Goal: Task Accomplishment & Management: Use online tool/utility

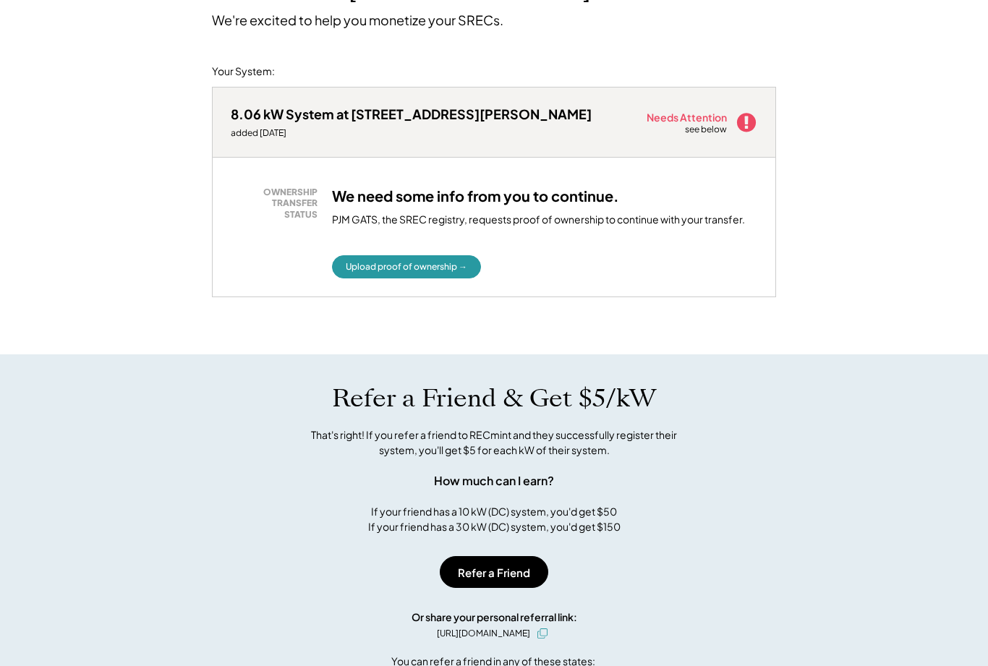
scroll to position [130, 0]
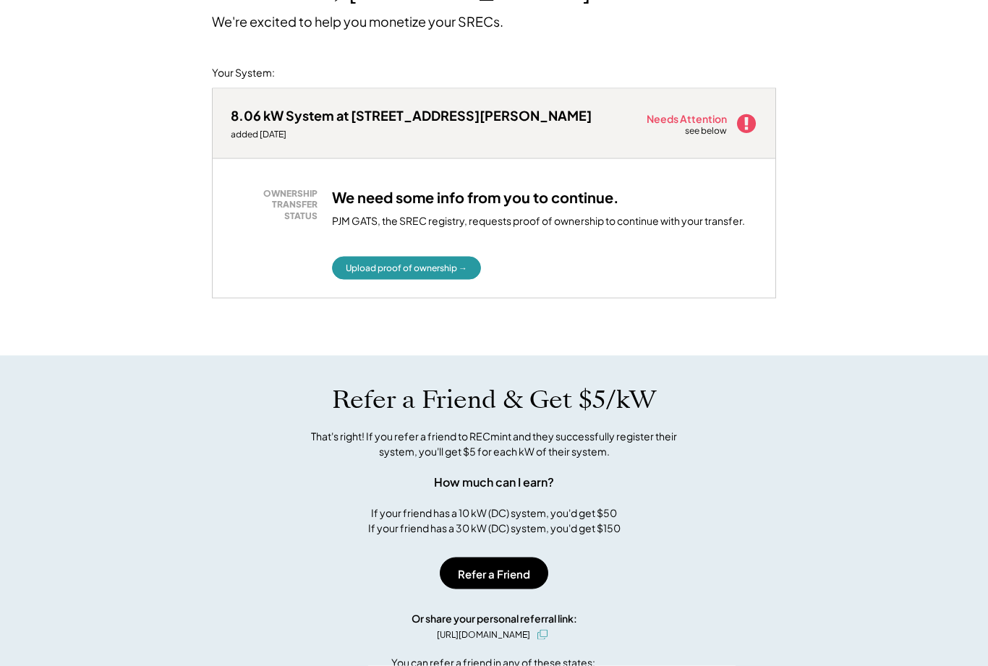
click at [423, 271] on button "Upload proof of ownership →" at bounding box center [406, 268] width 149 height 23
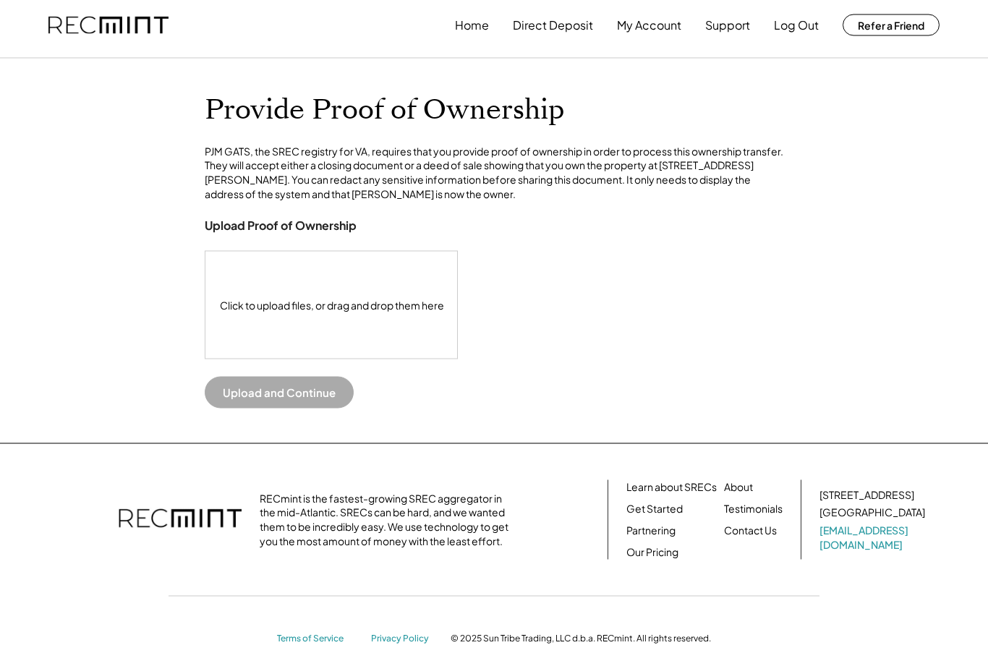
scroll to position [46, 0]
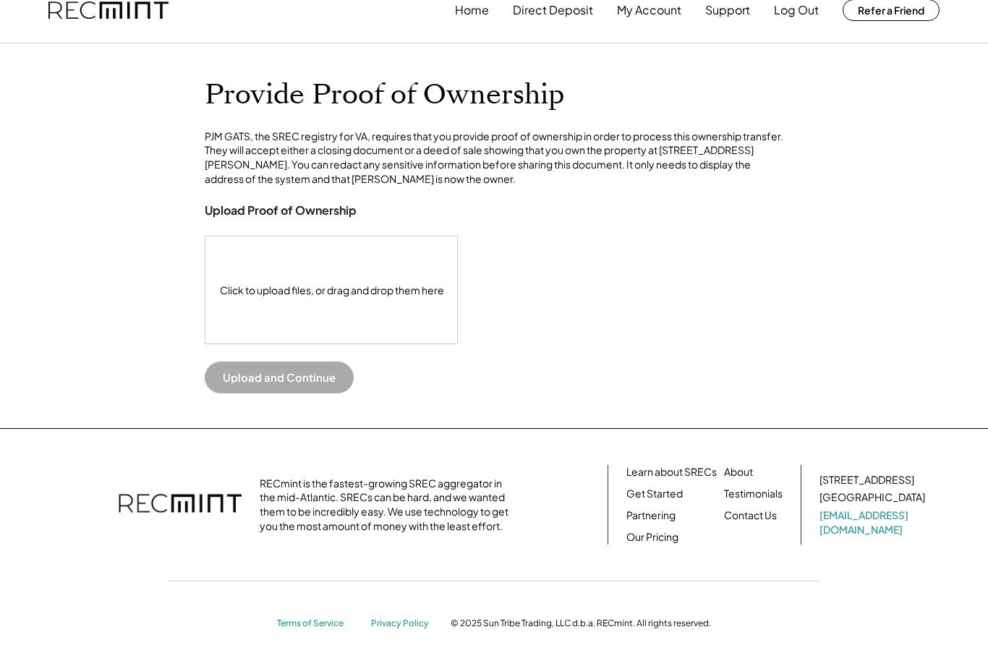
click at [372, 294] on div "Click to upload files, or drag and drop them here" at bounding box center [331, 289] width 253 height 107
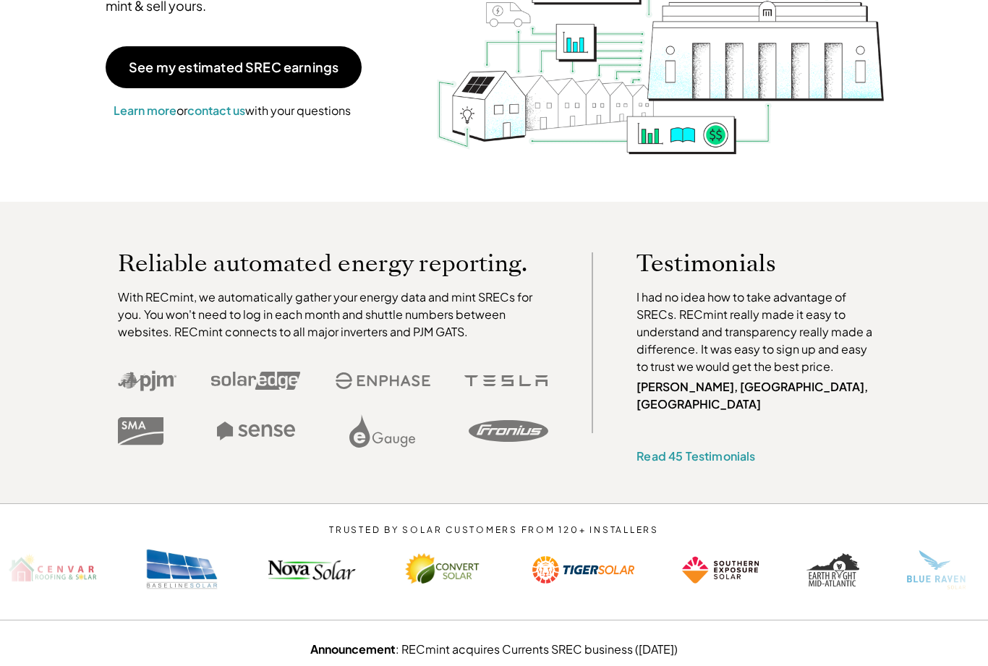
scroll to position [254, 0]
